Goal: Task Accomplishment & Management: Manage account settings

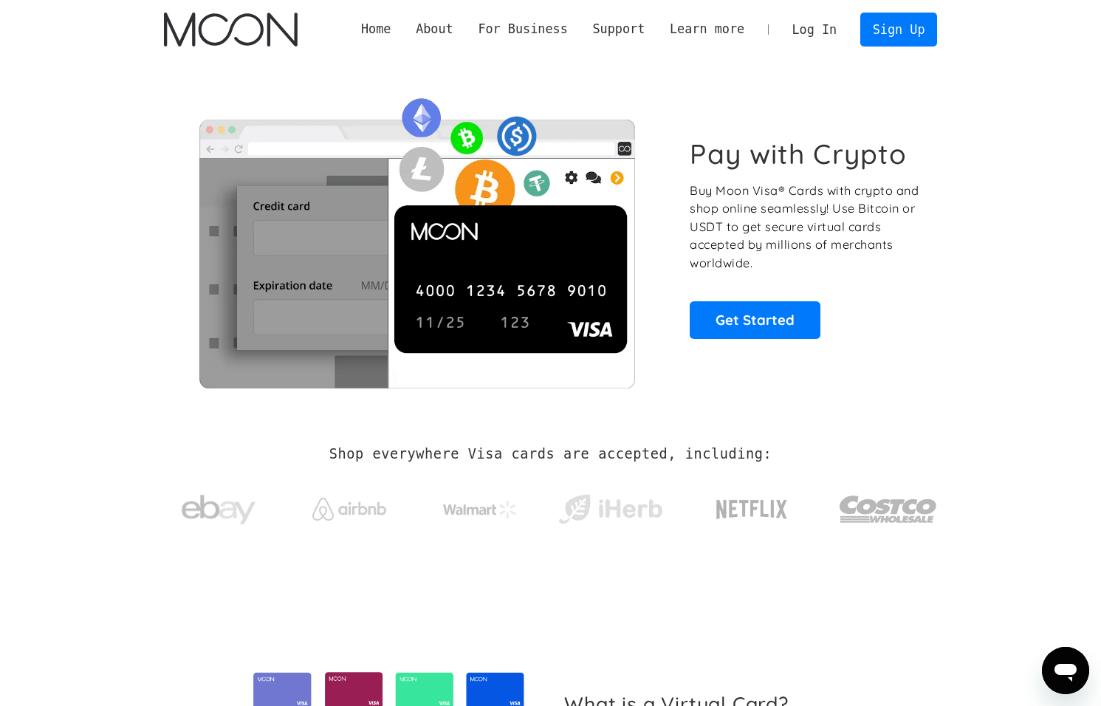
click at [809, 32] on link "Log In" at bounding box center [814, 29] width 69 height 32
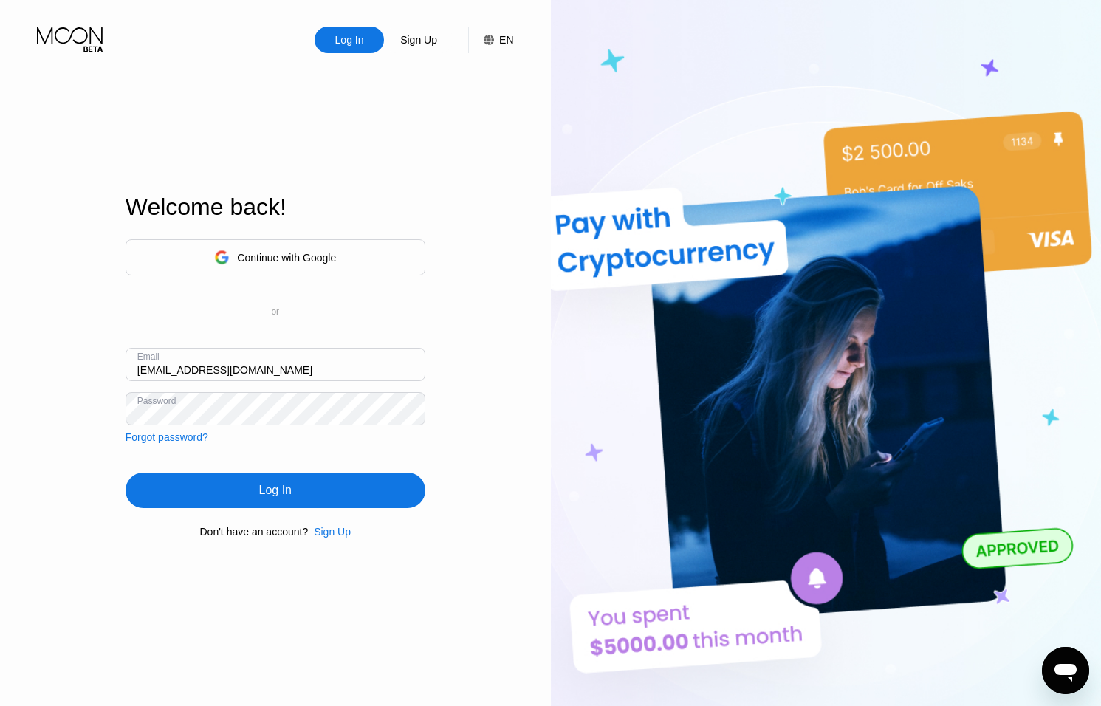
drag, startPoint x: 152, startPoint y: 369, endPoint x: 164, endPoint y: 375, distance: 13.2
click at [154, 371] on input "ceo@dithailand.com" at bounding box center [276, 364] width 300 height 33
type input "sep@dithailand.com"
click at [291, 495] on div "Log In" at bounding box center [276, 490] width 300 height 35
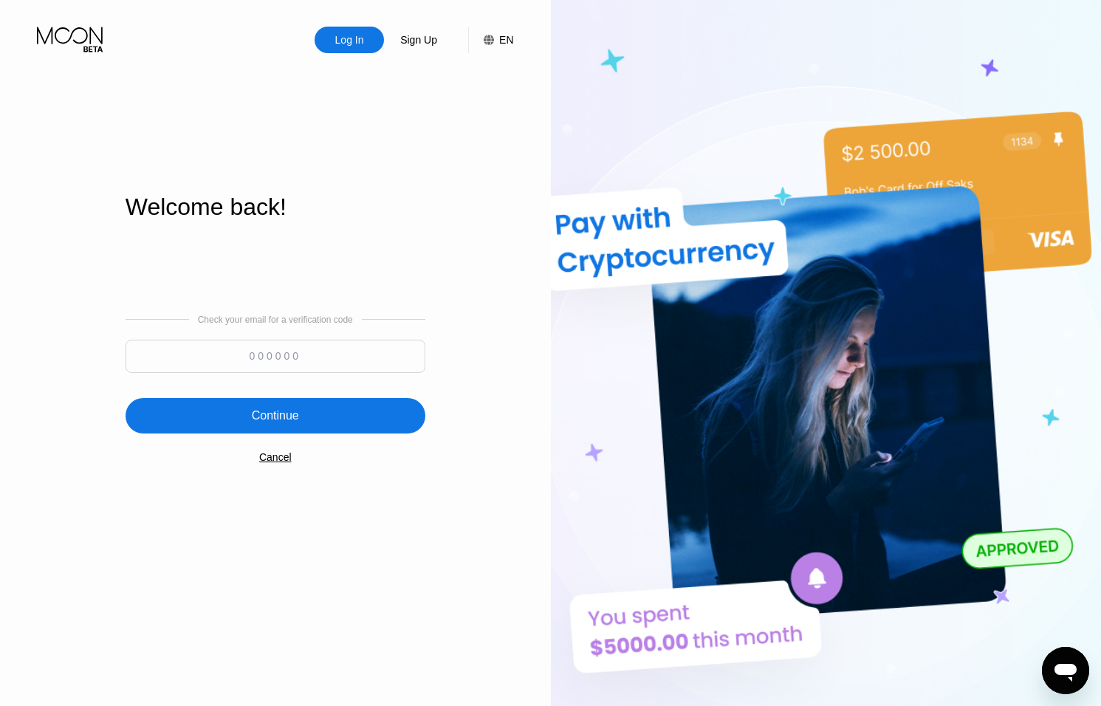
click at [323, 343] on input at bounding box center [276, 356] width 300 height 33
